Goal: Find contact information: Find contact information

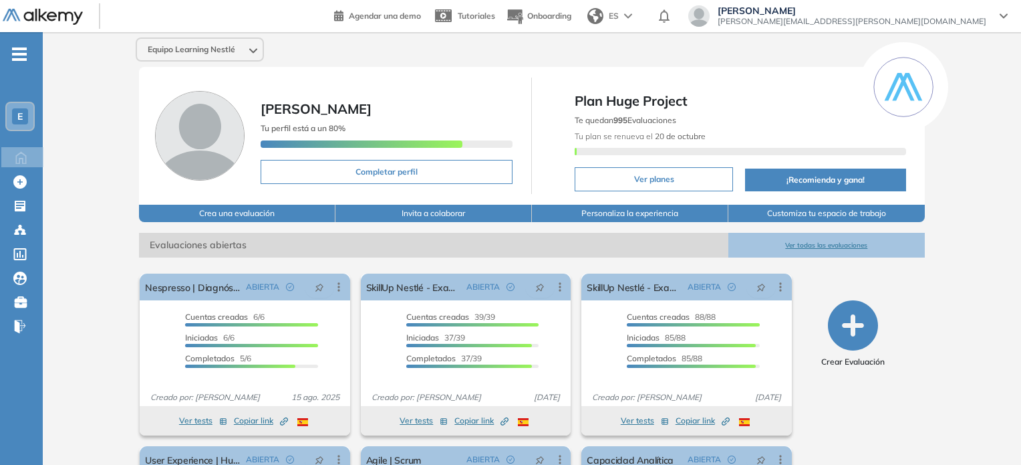
scroll to position [67, 0]
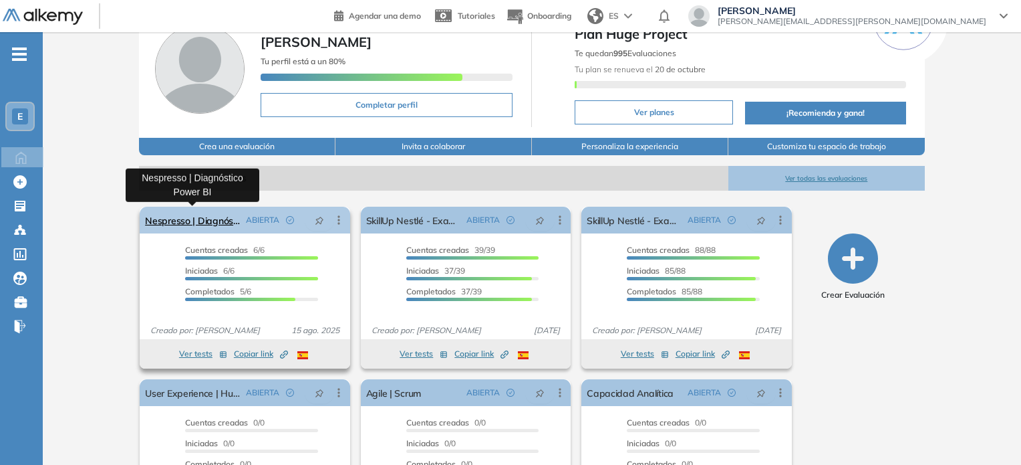
click at [205, 221] on link "Nespresso | Diagnóstico Power BI" at bounding box center [192, 220] width 95 height 27
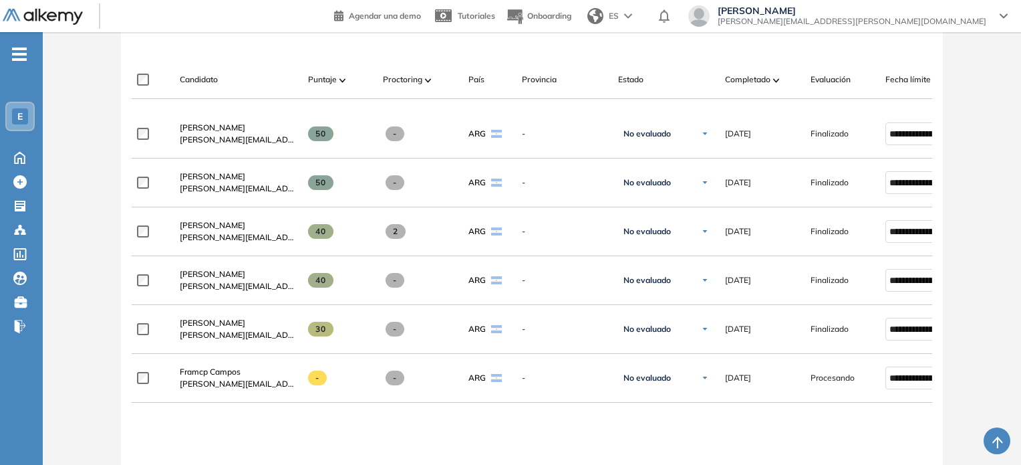
scroll to position [401, 0]
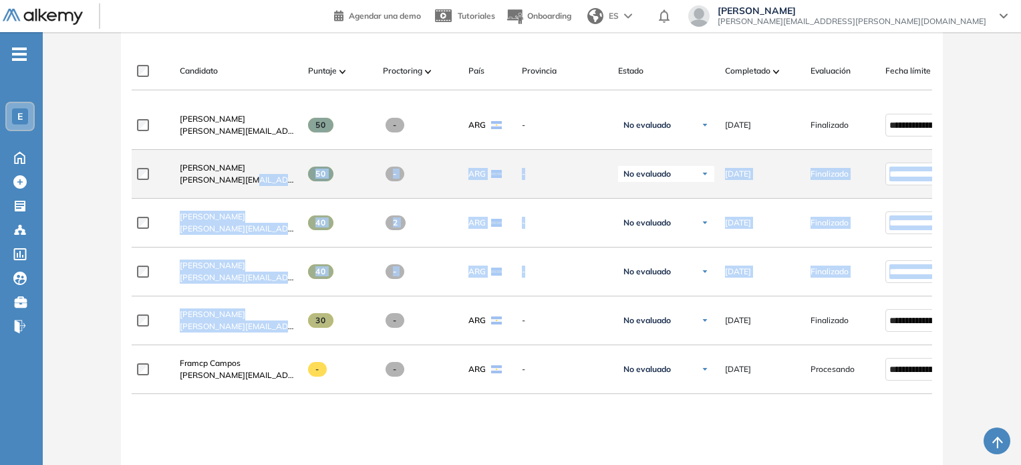
drag, startPoint x: 293, startPoint y: 326, endPoint x: 253, endPoint y: 198, distance: 134.5
click at [249, 201] on div "**********" at bounding box center [532, 359] width 801 height 517
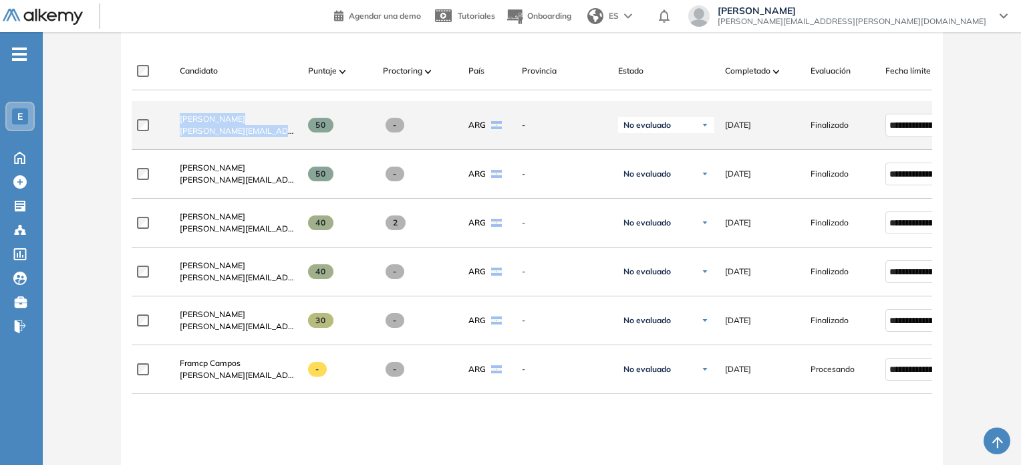
drag, startPoint x: 251, startPoint y: 130, endPoint x: 170, endPoint y: 124, distance: 80.4
click at [170, 124] on div "Alejo Molinas [EMAIL_ADDRESS][PERSON_NAME][DOMAIN_NAME]" at bounding box center [233, 124] width 128 height 45
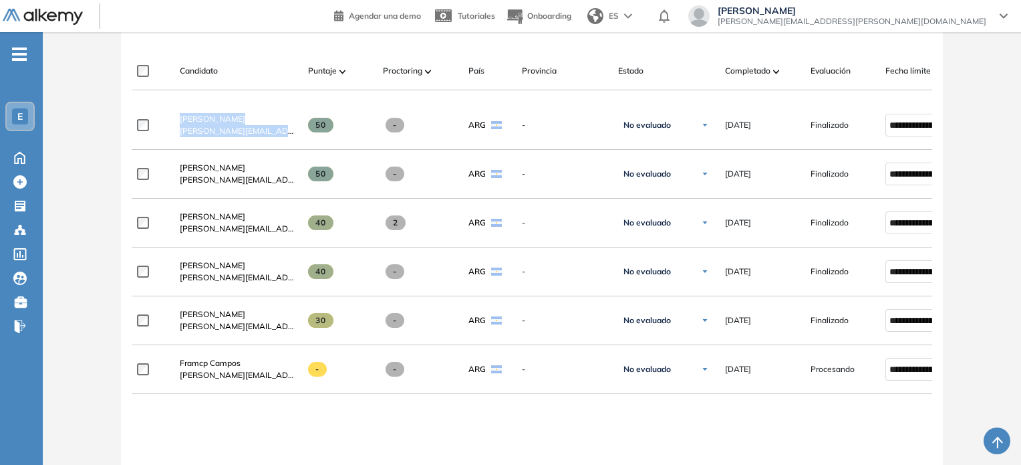
copy div "Alejo Molinas [EMAIL_ADDRESS][PERSON_NAME][DOMAIN_NAME]"
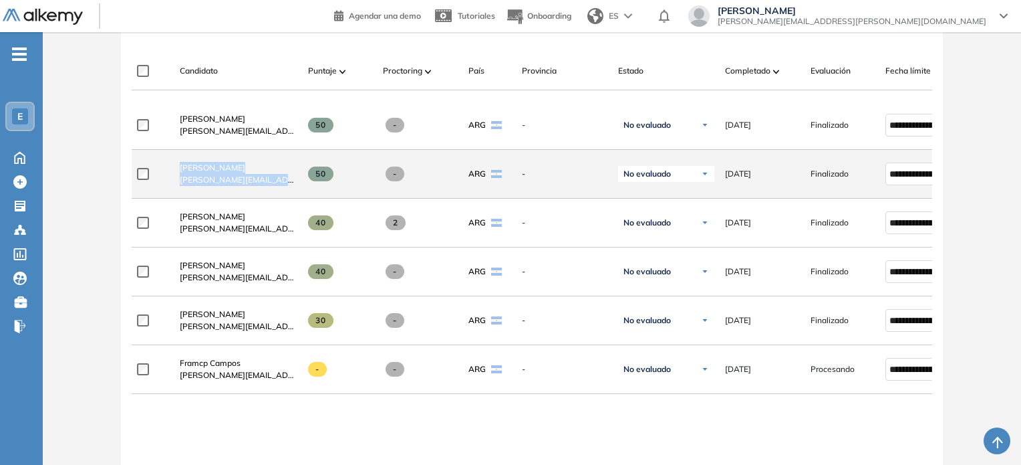
drag, startPoint x: 193, startPoint y: 180, endPoint x: 288, endPoint y: 191, distance: 96.2
click at [298, 196] on div "**********" at bounding box center [581, 174] width 898 height 49
click at [280, 181] on span "[PERSON_NAME][EMAIL_ADDRESS][PERSON_NAME][DOMAIN_NAME]" at bounding box center [239, 180] width 118 height 12
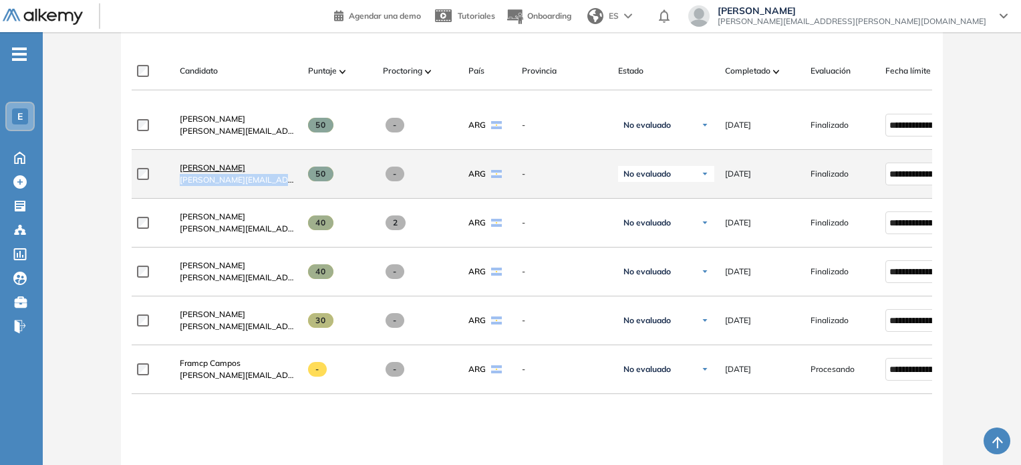
click at [265, 170] on link "[PERSON_NAME]" at bounding box center [239, 168] width 118 height 12
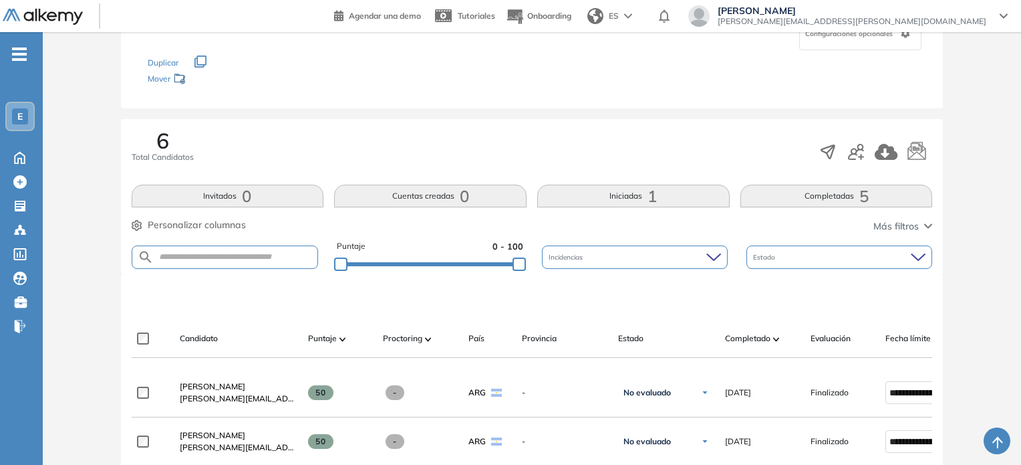
click at [836, 191] on button "Completadas 5" at bounding box center [837, 195] width 193 height 23
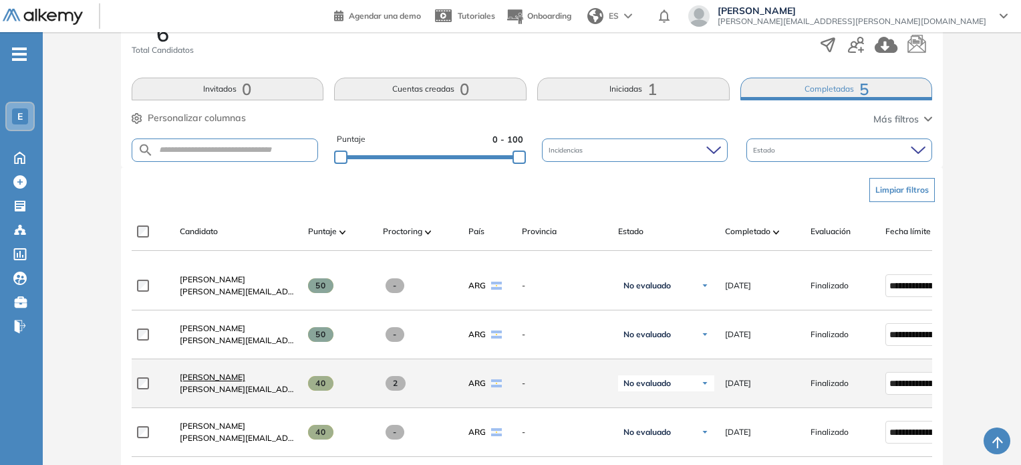
scroll to position [267, 0]
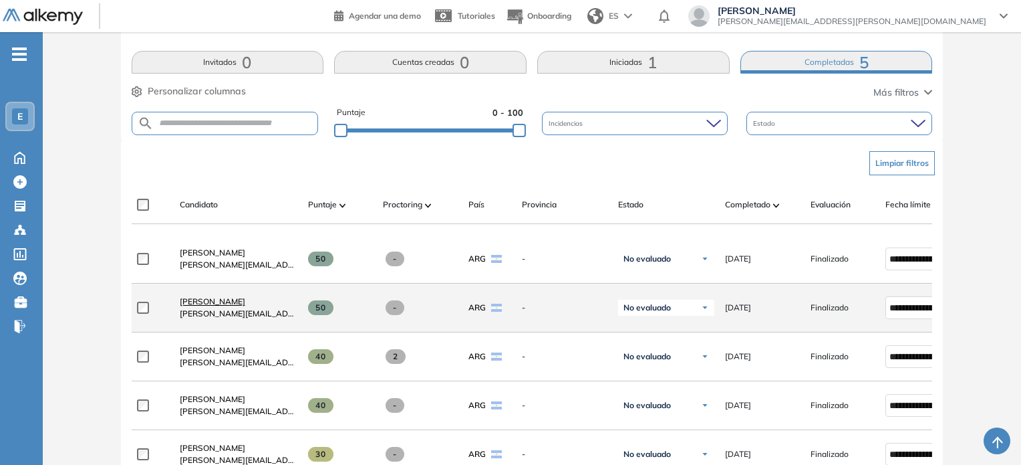
drag, startPoint x: 176, startPoint y: 305, endPoint x: 251, endPoint y: 310, distance: 75.7
click at [251, 310] on div "Ignacio Barbosa [EMAIL_ADDRESS][PERSON_NAME][DOMAIN_NAME]" at bounding box center [233, 307] width 128 height 45
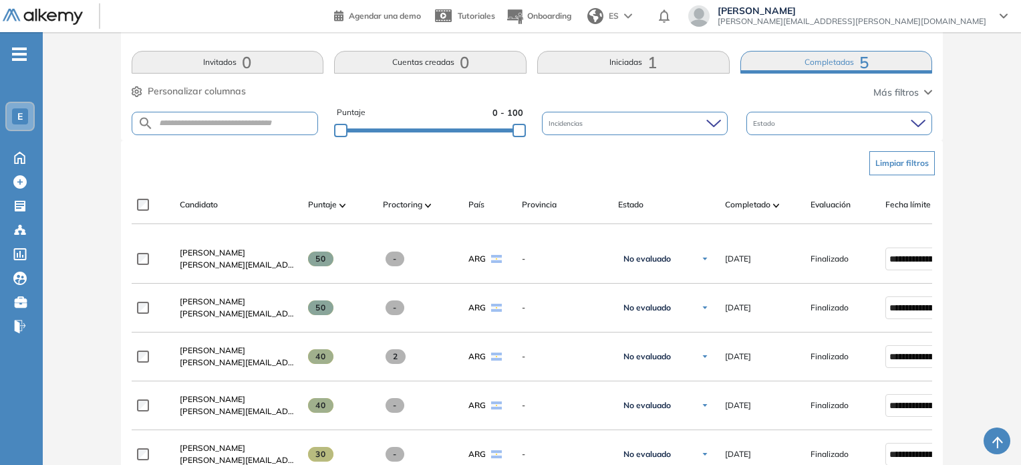
copy span "[PERSON_NAME]"
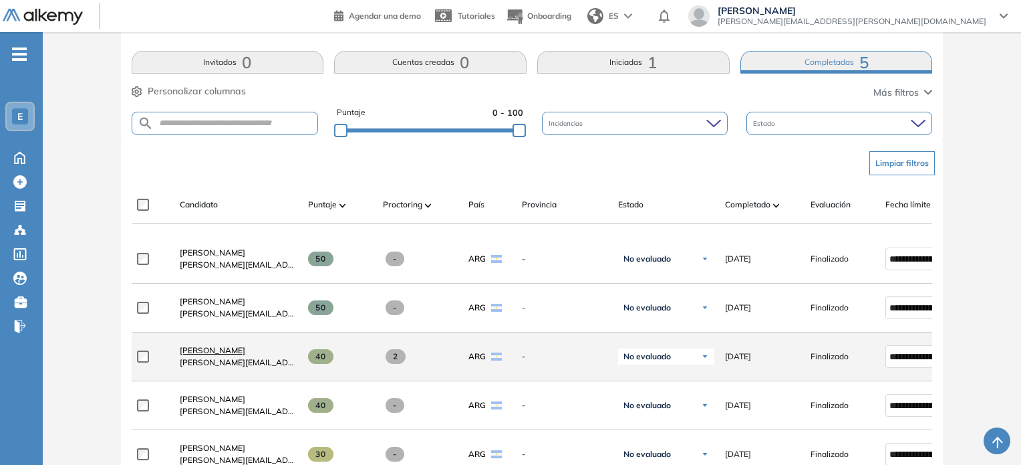
drag, startPoint x: 173, startPoint y: 352, endPoint x: 263, endPoint y: 356, distance: 89.6
click at [263, 356] on div "[PERSON_NAME] [PERSON_NAME][EMAIL_ADDRESS][DOMAIN_NAME]" at bounding box center [233, 356] width 128 height 45
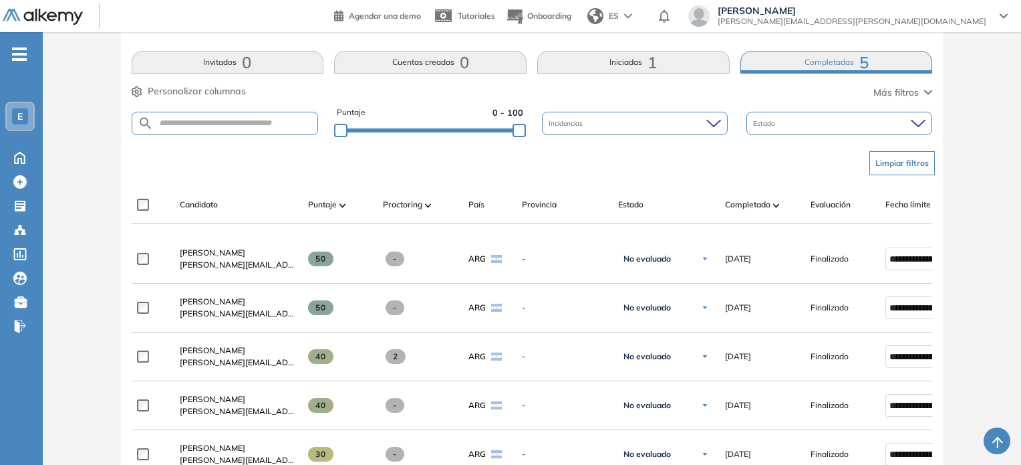
copy span "[PERSON_NAME]"
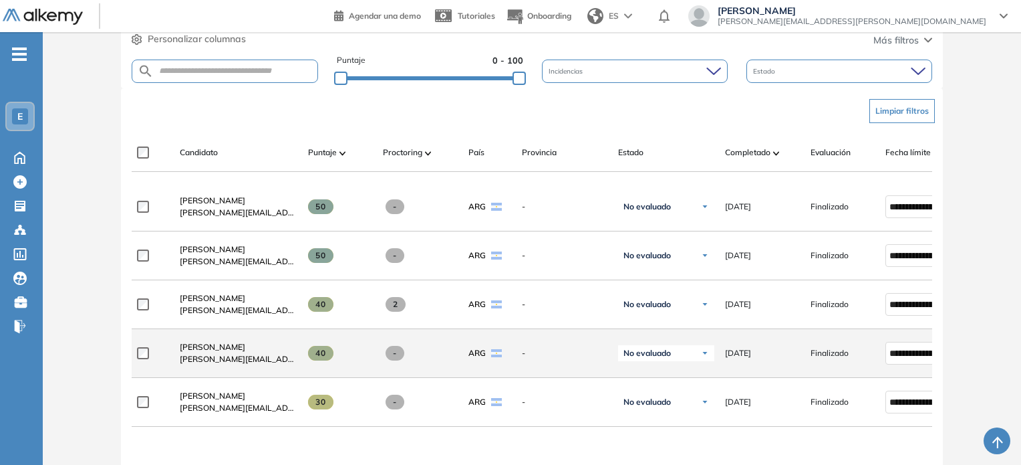
scroll to position [401, 0]
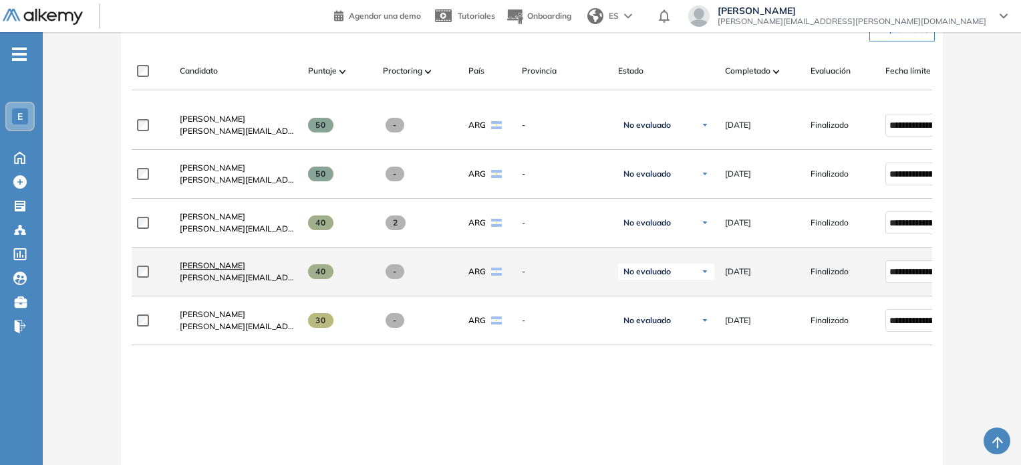
drag, startPoint x: 175, startPoint y: 266, endPoint x: 276, endPoint y: 269, distance: 101.0
click at [276, 269] on div "[PERSON_NAME] [PERSON_NAME][EMAIL_ADDRESS][DOMAIN_NAME]" at bounding box center [233, 271] width 128 height 45
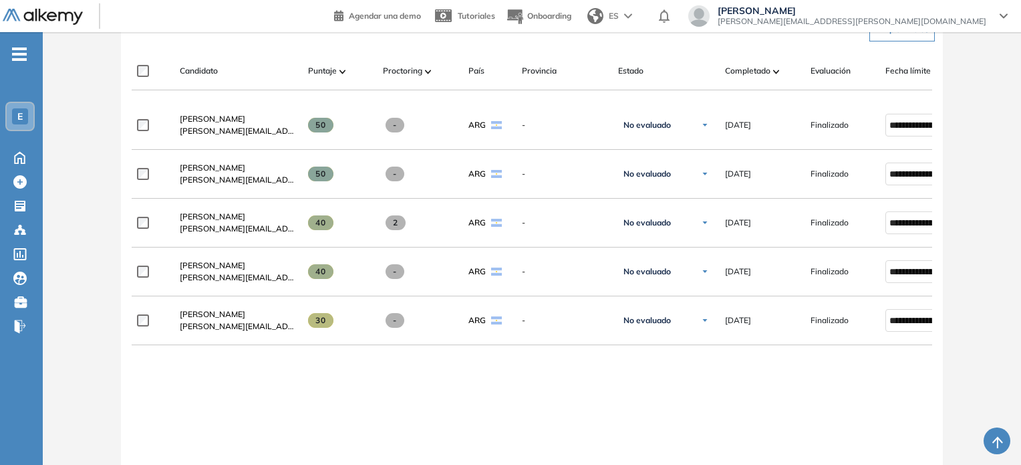
copy span "[PERSON_NAME]"
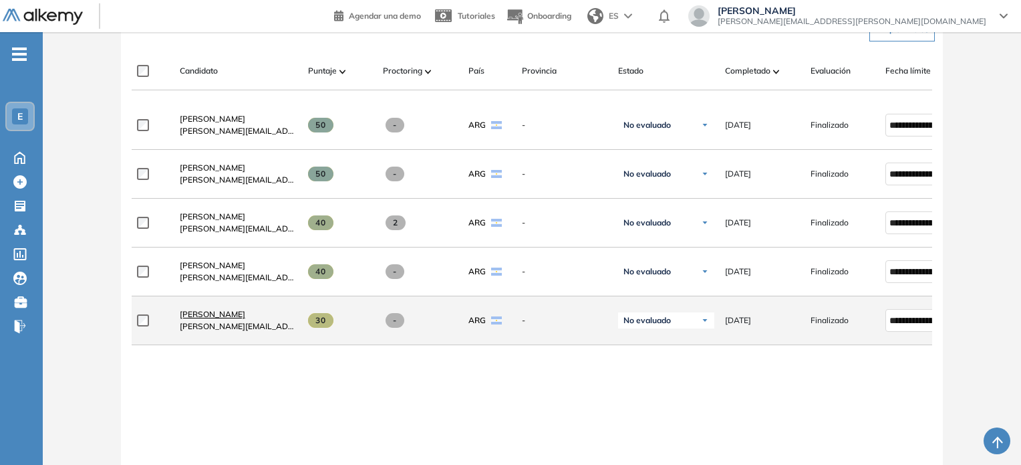
drag, startPoint x: 172, startPoint y: 318, endPoint x: 273, endPoint y: 318, distance: 100.9
click at [273, 318] on div "[PERSON_NAME] [PERSON_NAME][EMAIL_ADDRESS][DOMAIN_NAME]" at bounding box center [233, 319] width 128 height 45
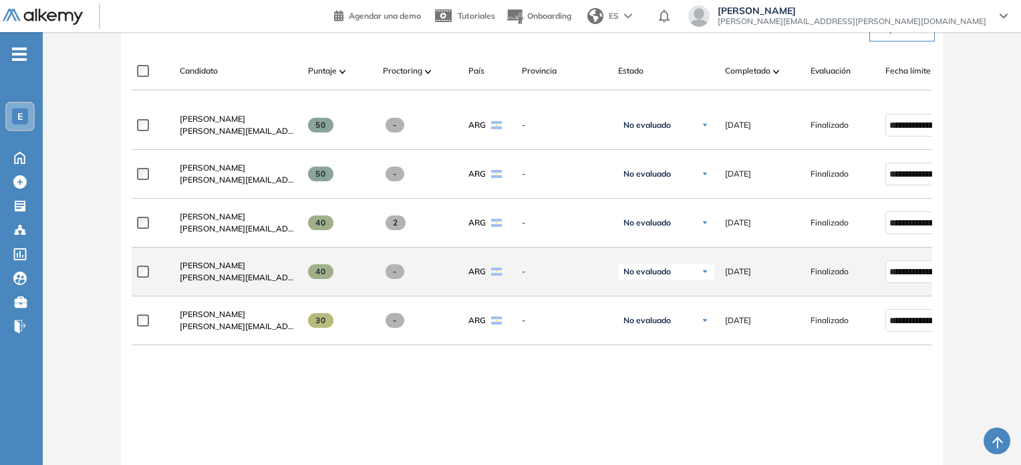
copy span "[PERSON_NAME]"
